Goal: Task Accomplishment & Management: Manage account settings

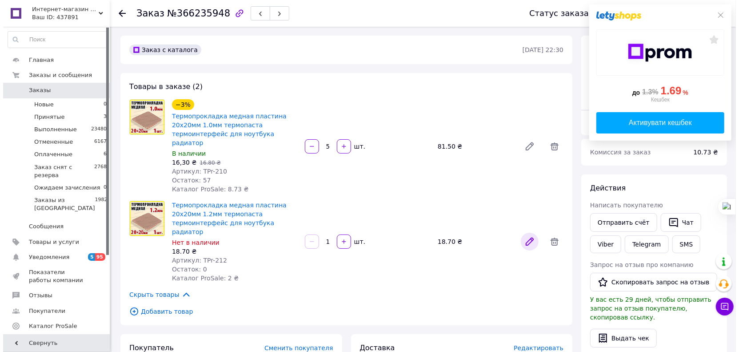
scroll to position [40, 0]
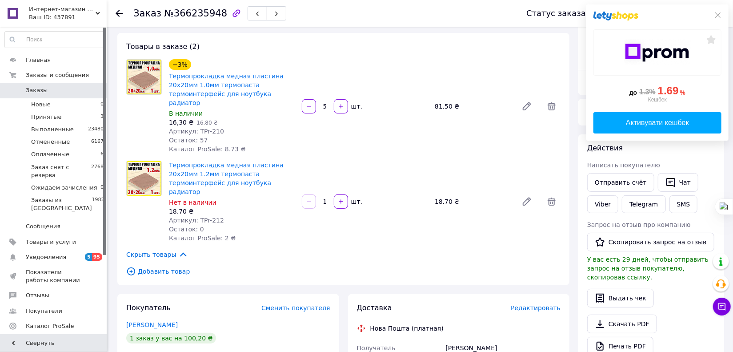
click at [539, 304] on span "Редактировать" at bounding box center [536, 307] width 50 height 7
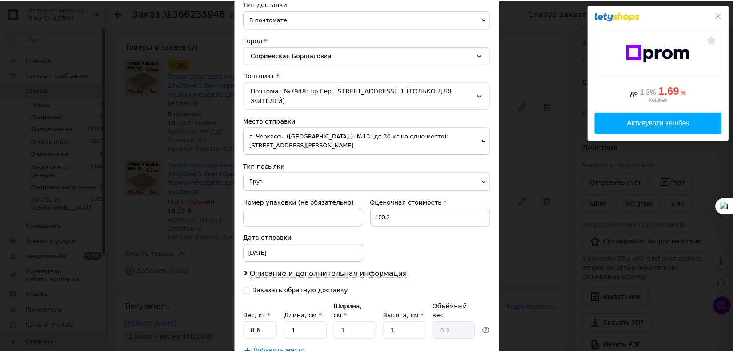
scroll to position [242, 0]
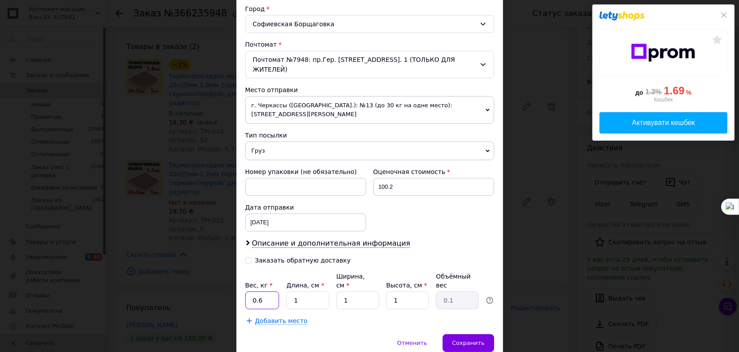
drag, startPoint x: 264, startPoint y: 289, endPoint x: 258, endPoint y: 290, distance: 5.8
click at [258, 291] on input "0.6" at bounding box center [262, 300] width 34 height 18
type input "0.1"
click at [301, 291] on input "1" at bounding box center [307, 300] width 43 height 18
type input "12"
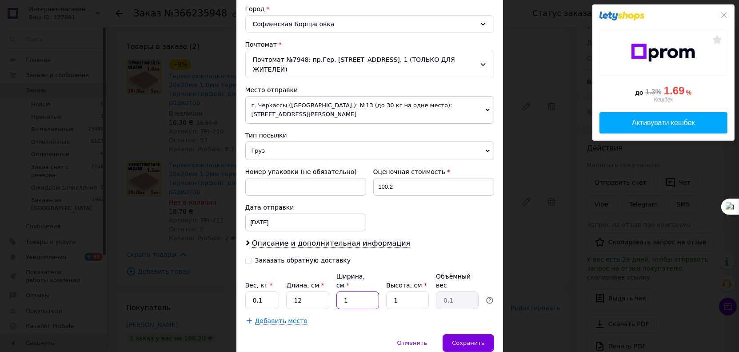
click at [356, 292] on input "1" at bounding box center [358, 300] width 43 height 18
type input "12"
click at [464, 339] on span "Сохранить" at bounding box center [468, 342] width 32 height 7
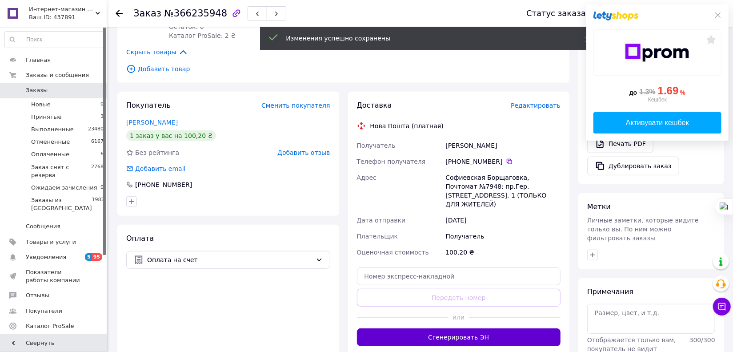
click at [474, 328] on button "Сгенерировать ЭН" at bounding box center [459, 337] width 204 height 18
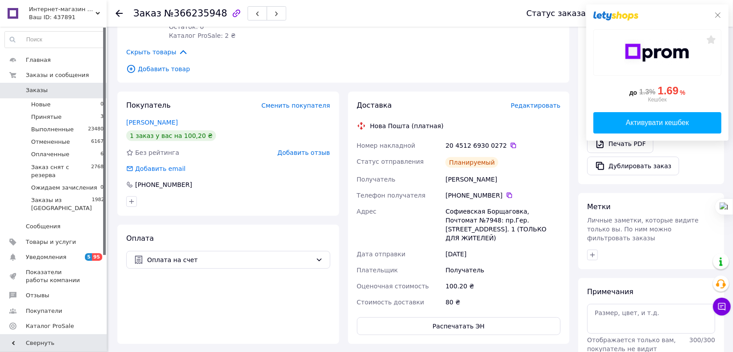
click at [718, 16] on icon at bounding box center [718, 15] width 7 height 7
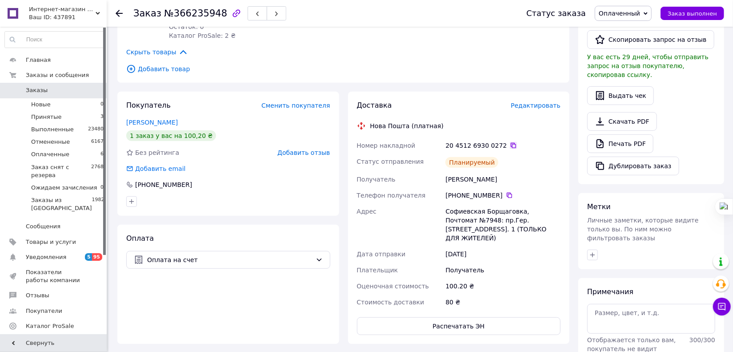
click at [510, 142] on icon at bounding box center [513, 145] width 7 height 7
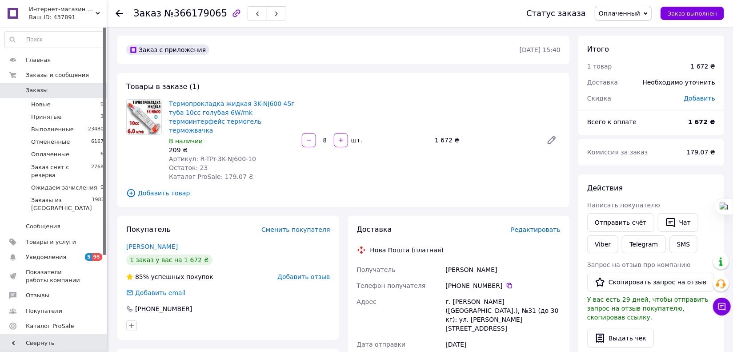
click at [530, 226] on span "Редактировать" at bounding box center [536, 229] width 50 height 7
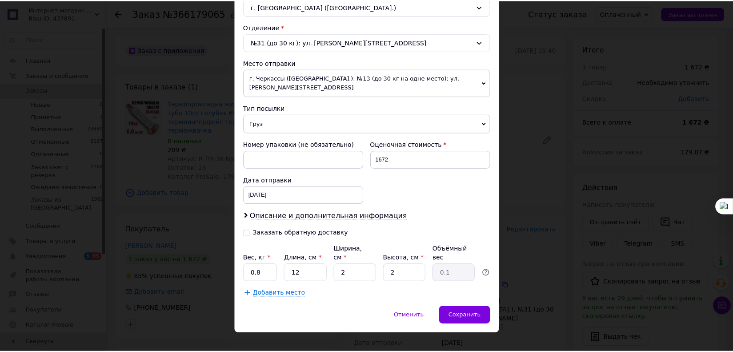
scroll to position [261, 0]
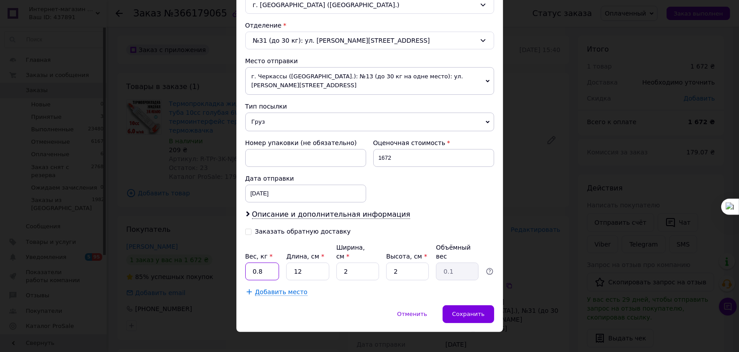
click at [257, 265] on input "0.8" at bounding box center [262, 271] width 34 height 18
type input "0.3"
click at [344, 262] on input "2" at bounding box center [358, 271] width 43 height 18
type input "12"
click at [465, 310] on span "Сохранить" at bounding box center [468, 313] width 32 height 7
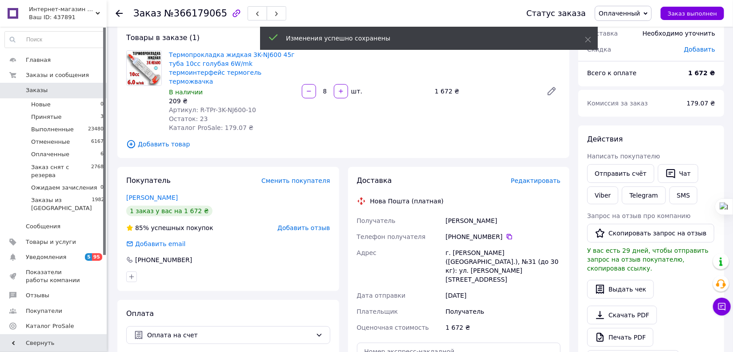
scroll to position [121, 0]
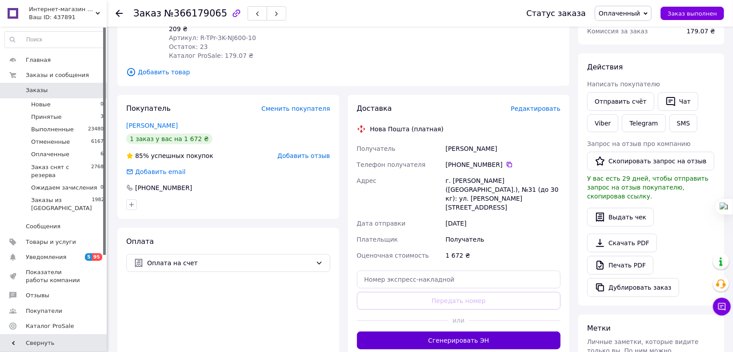
click at [456, 331] on button "Сгенерировать ЭН" at bounding box center [459, 340] width 204 height 18
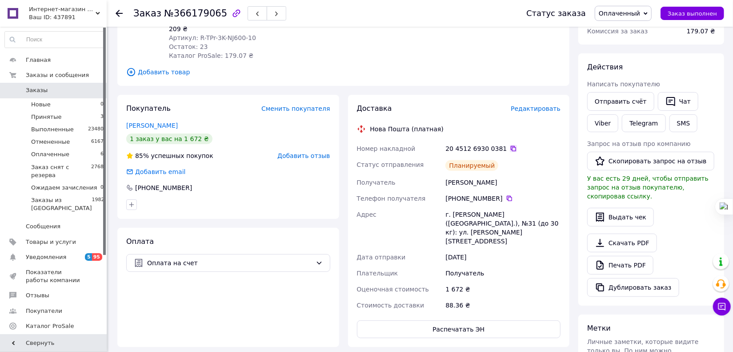
click at [510, 145] on icon at bounding box center [513, 148] width 7 height 7
click at [92, 151] on li "Оплаченные 6" at bounding box center [54, 154] width 109 height 12
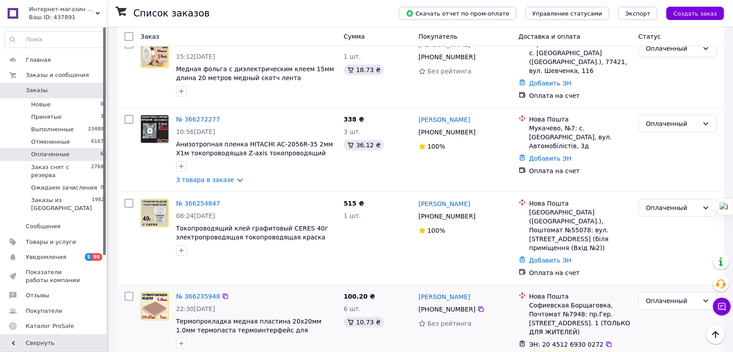
scroll to position [242, 0]
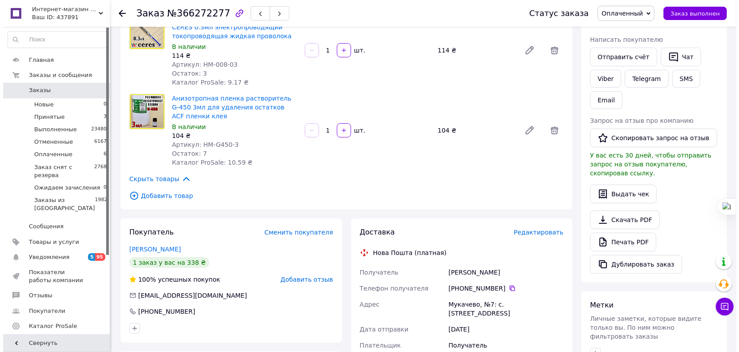
scroll to position [202, 0]
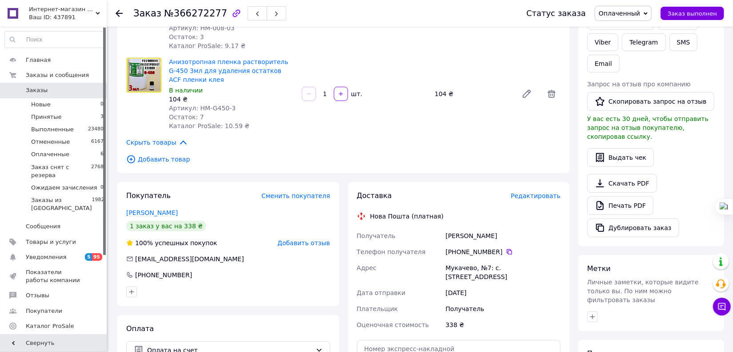
click at [534, 192] on span "Редактировать" at bounding box center [536, 195] width 50 height 7
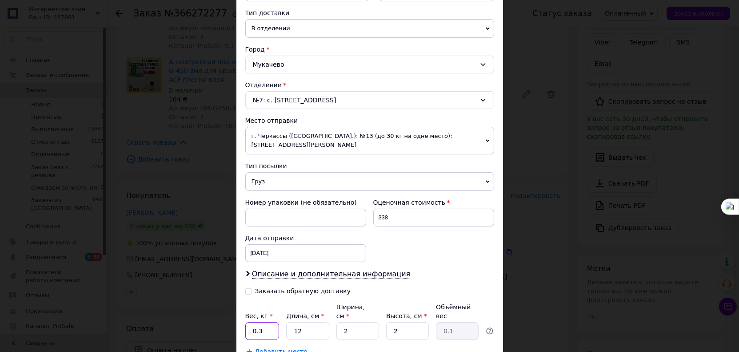
click at [257, 322] on input "0.3" at bounding box center [262, 331] width 34 height 18
type input "0.2"
click at [343, 322] on input "2" at bounding box center [358, 331] width 43 height 18
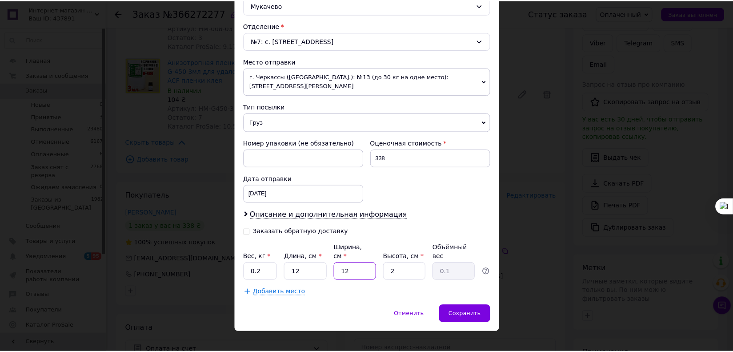
scroll to position [261, 0]
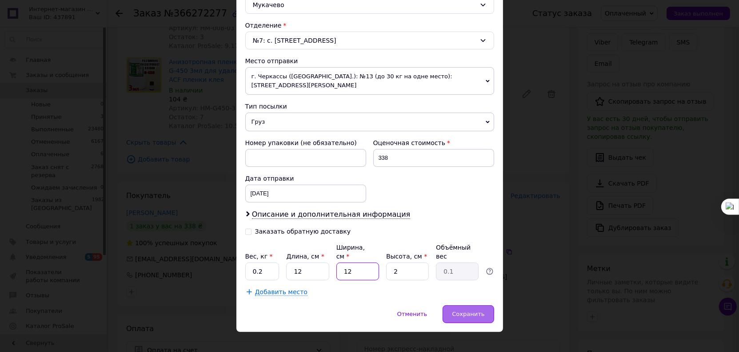
type input "12"
click at [465, 309] on div "Сохранить" at bounding box center [468, 314] width 51 height 18
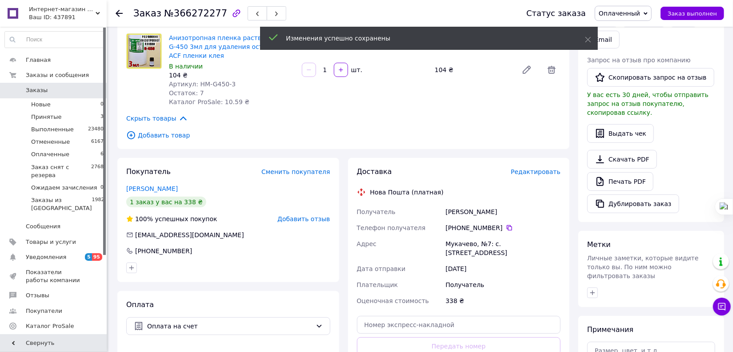
scroll to position [283, 0]
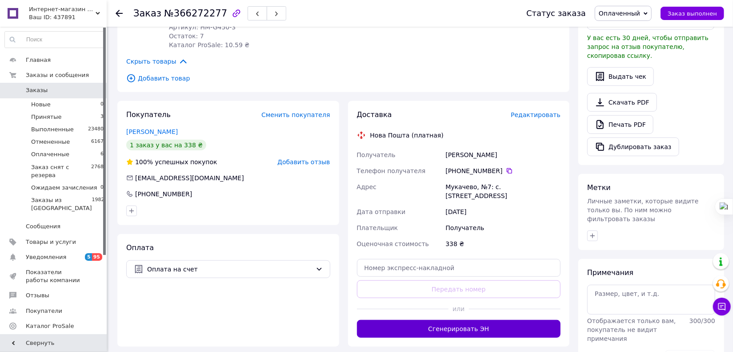
click at [462, 331] on button "Сгенерировать ЭН" at bounding box center [459, 329] width 204 height 18
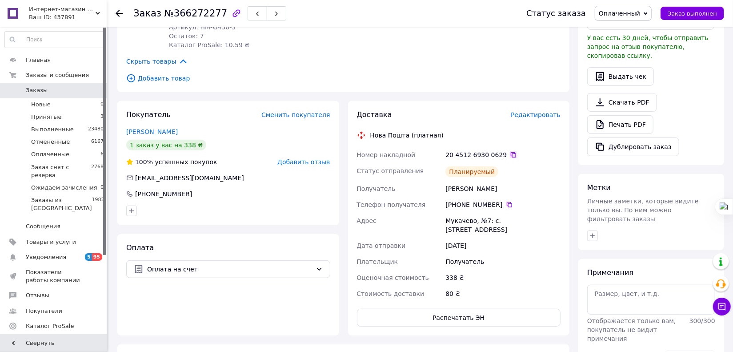
click at [510, 156] on icon at bounding box center [513, 154] width 7 height 7
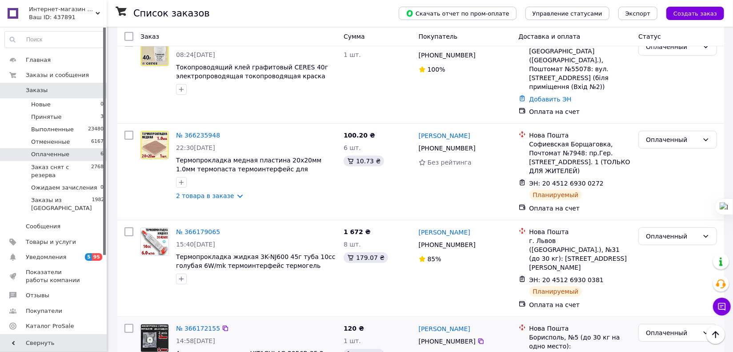
scroll to position [242, 0]
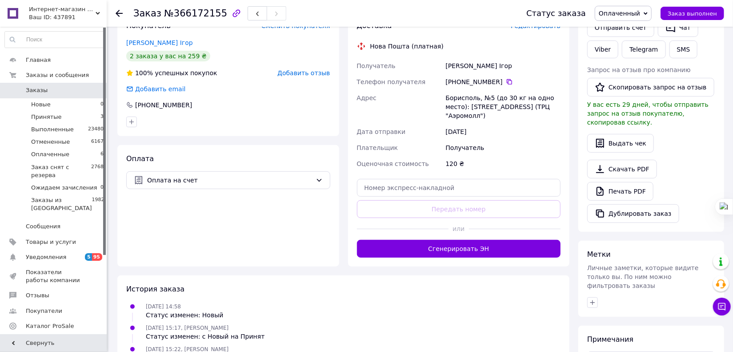
scroll to position [202, 0]
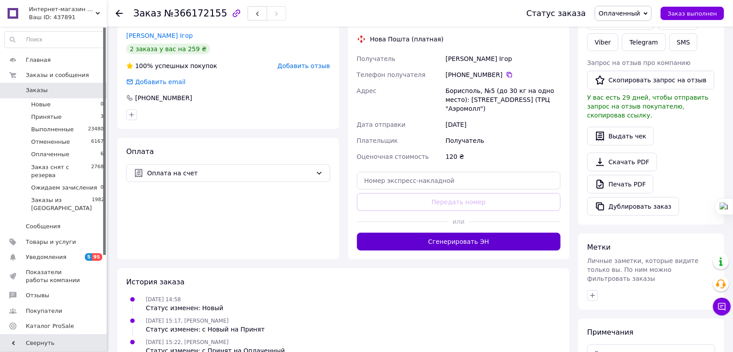
click at [446, 241] on button "Сгенерировать ЭН" at bounding box center [459, 242] width 204 height 18
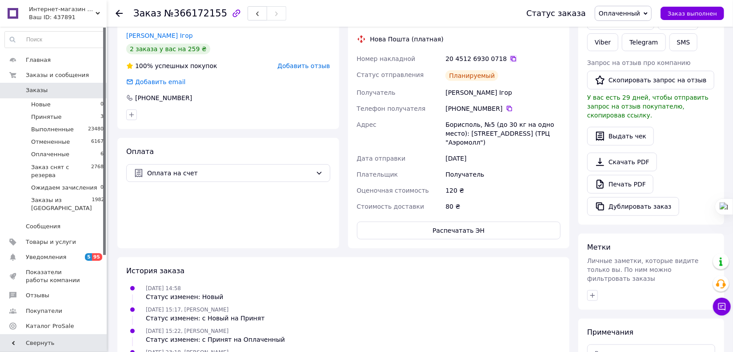
click at [510, 58] on icon at bounding box center [513, 58] width 7 height 7
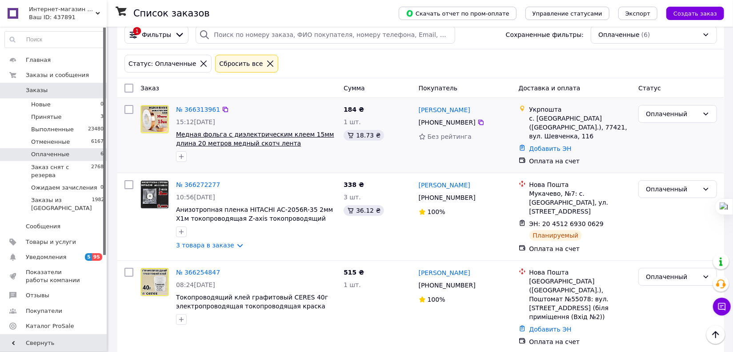
scroll to position [12, 0]
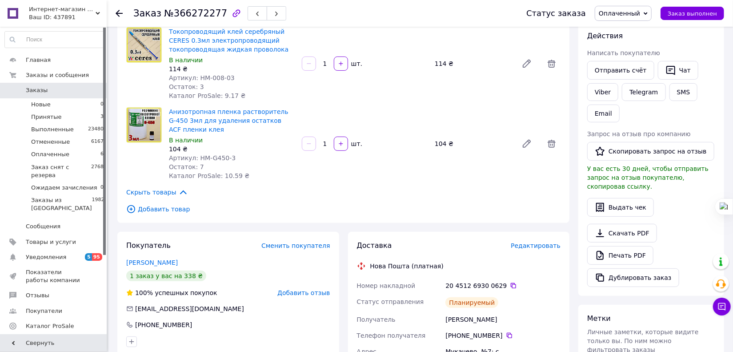
scroll to position [161, 0]
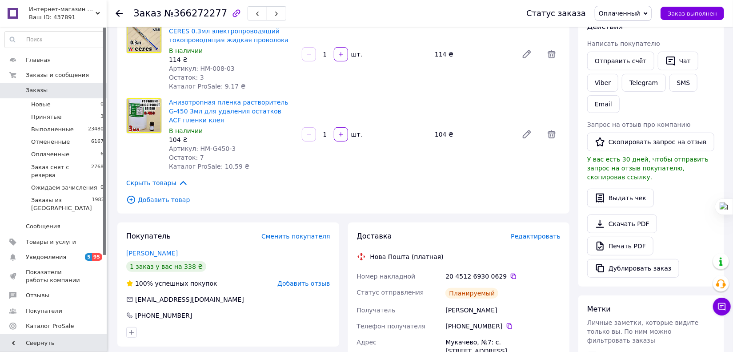
click at [532, 237] on span "Редактировать" at bounding box center [536, 236] width 50 height 7
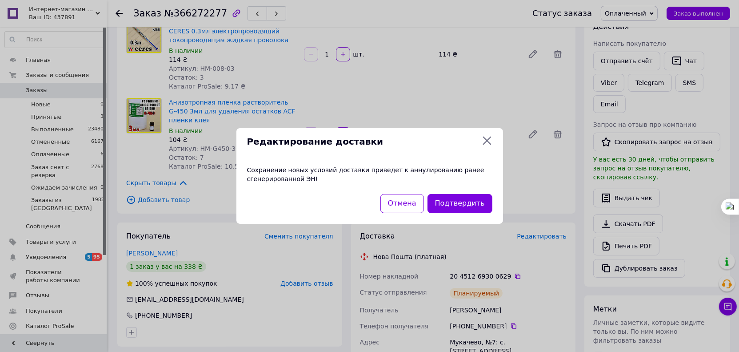
click at [491, 141] on icon at bounding box center [487, 140] width 11 height 11
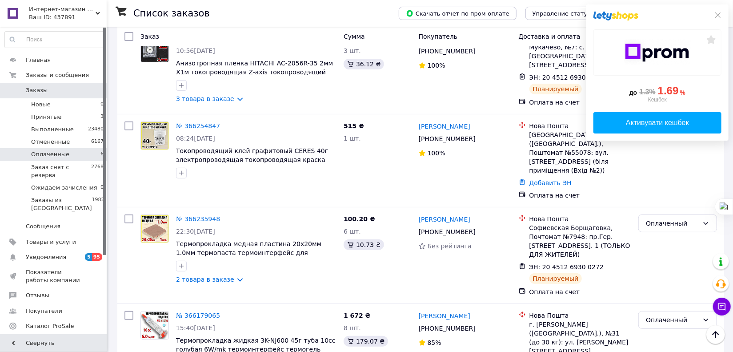
scroll to position [121, 0]
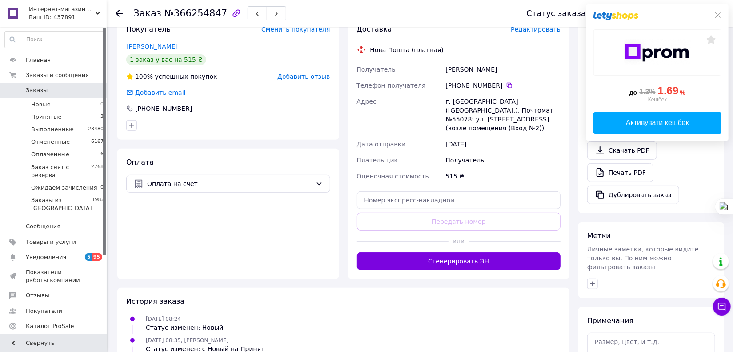
scroll to position [124, 0]
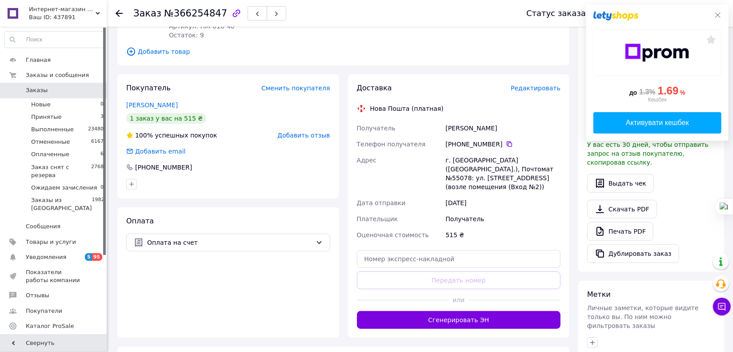
click at [718, 16] on icon at bounding box center [718, 15] width 7 height 7
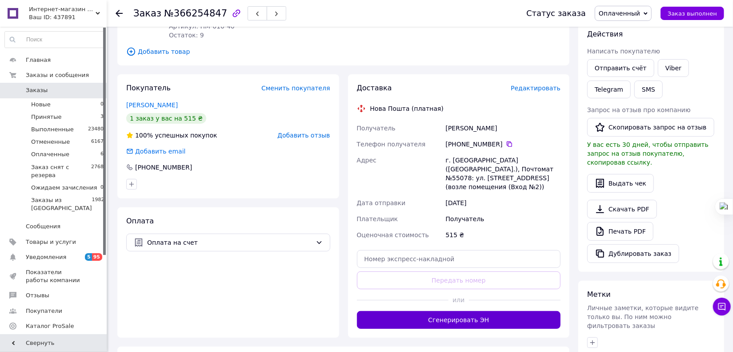
click at [484, 311] on button "Сгенерировать ЭН" at bounding box center [459, 320] width 204 height 18
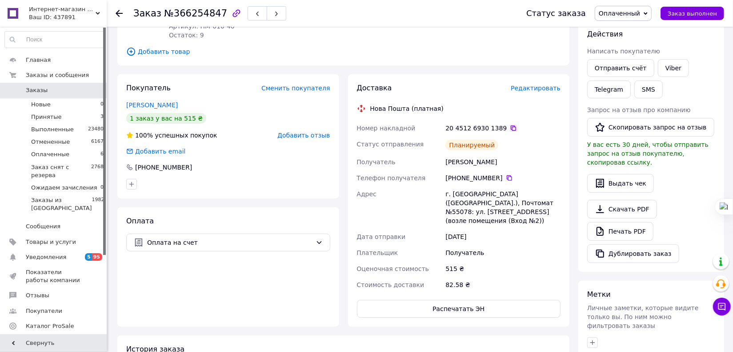
click at [510, 127] on icon at bounding box center [513, 128] width 7 height 7
click at [117, 15] on icon at bounding box center [119, 13] width 7 height 7
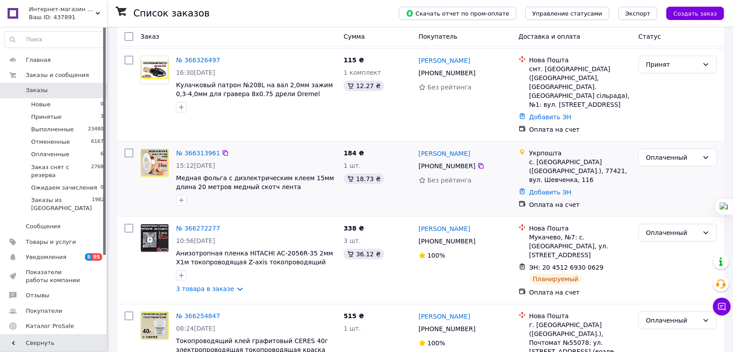
scroll to position [121, 0]
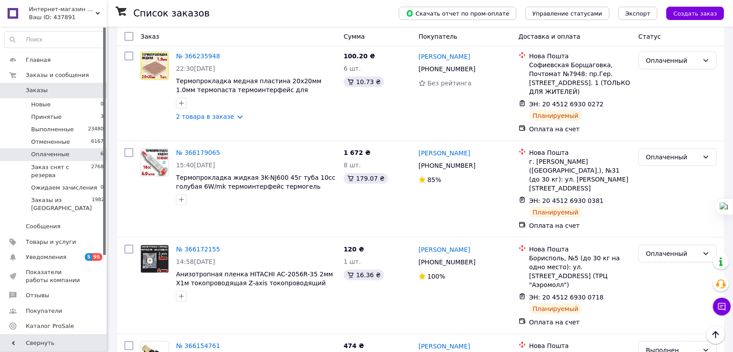
click at [57, 156] on span "Оплаченные" at bounding box center [50, 154] width 38 height 8
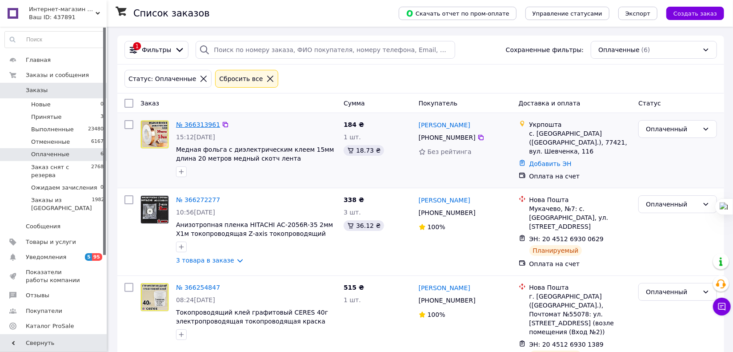
click at [197, 122] on link "№ 366313961" at bounding box center [198, 124] width 44 height 7
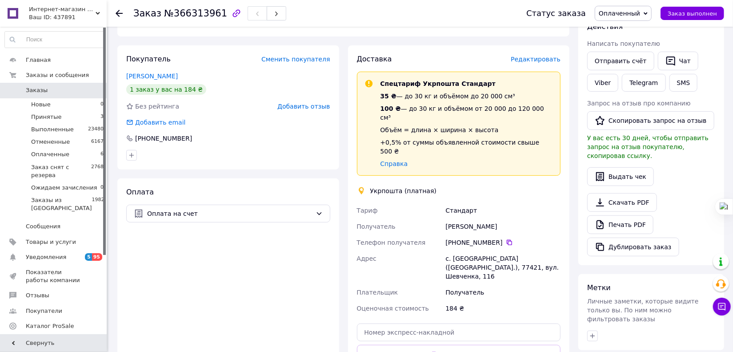
scroll to position [242, 0]
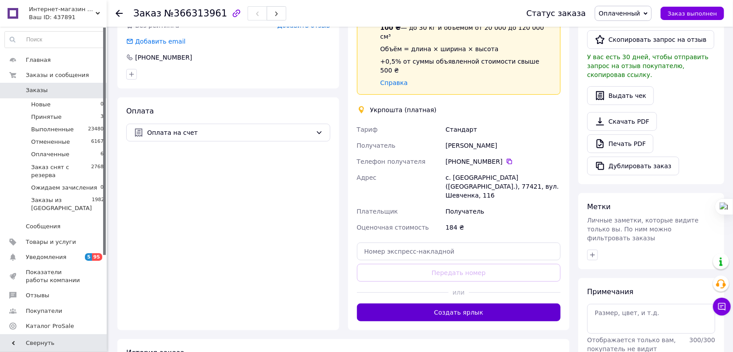
click at [445, 303] on button "Создать ярлык" at bounding box center [459, 312] width 204 height 18
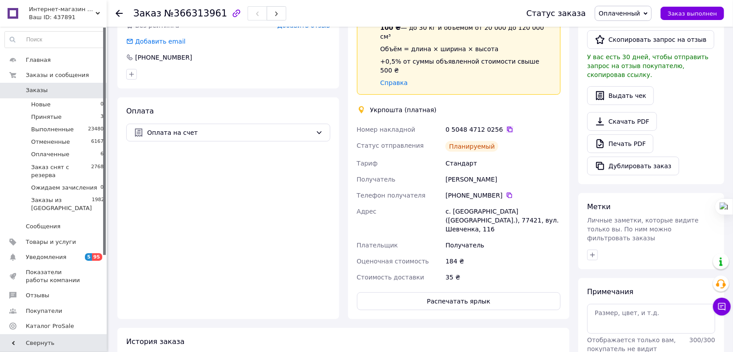
click at [506, 126] on icon at bounding box center [509, 129] width 7 height 7
click at [470, 292] on button "Распечатать ярлык" at bounding box center [459, 301] width 204 height 18
click at [75, 153] on li "Оплаченные 6" at bounding box center [54, 154] width 109 height 12
